Goal: Information Seeking & Learning: Learn about a topic

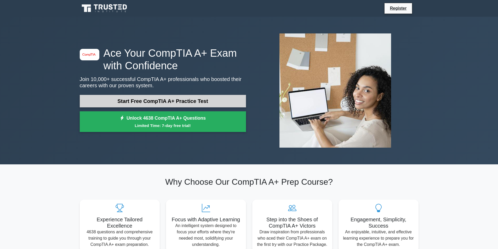
click at [155, 105] on link "Start Free CompTIA A+ Practice Test" at bounding box center [163, 101] width 166 height 13
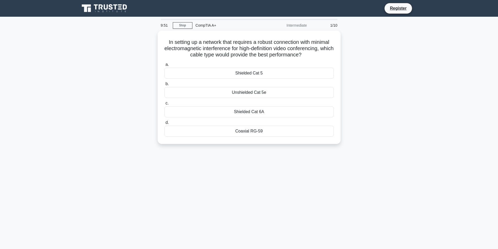
drag, startPoint x: 204, startPoint y: 62, endPoint x: 118, endPoint y: 68, distance: 87.0
click at [118, 68] on div "In setting up a network that requires a robust connection with minimal electrom…" at bounding box center [249, 91] width 345 height 120
click at [341, 50] on div "Při nastavování sítě, která vyžaduje robustní připojení s minimálním elektromag…" at bounding box center [249, 91] width 345 height 120
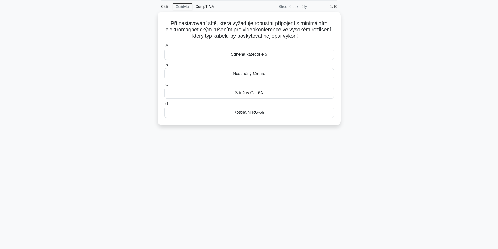
scroll to position [33, 0]
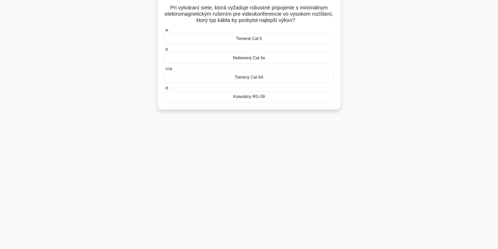
click at [277, 40] on div "Tienené Cat 5" at bounding box center [248, 38] width 169 height 11
click at [164, 32] on input "a. Tienené Cat 5" at bounding box center [164, 29] width 0 height 3
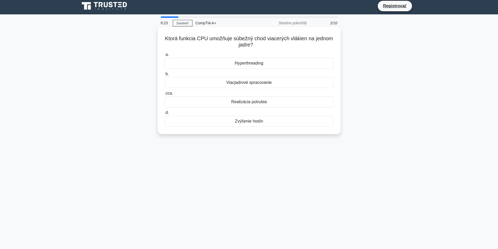
scroll to position [0, 0]
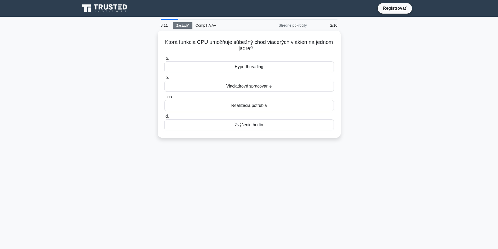
click at [179, 27] on font "Zastaviť" at bounding box center [182, 26] width 12 height 4
